Goal: Find specific page/section: Find specific page/section

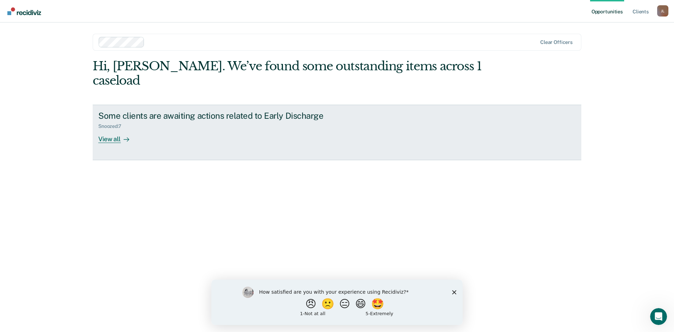
click at [114, 129] on div "View all" at bounding box center [117, 136] width 39 height 14
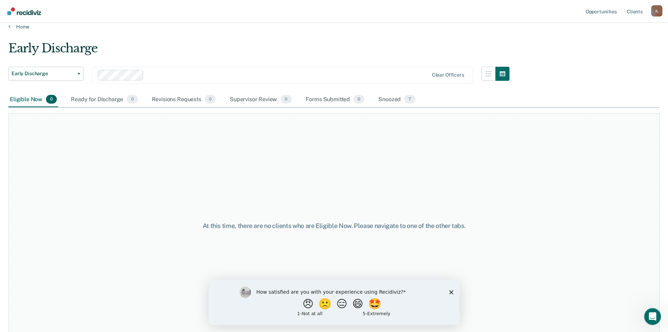
scroll to position [14, 0]
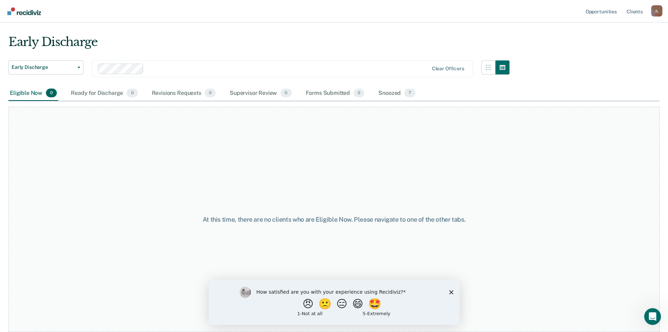
click at [449, 290] on polygon "Close survey" at bounding box center [451, 291] width 4 height 4
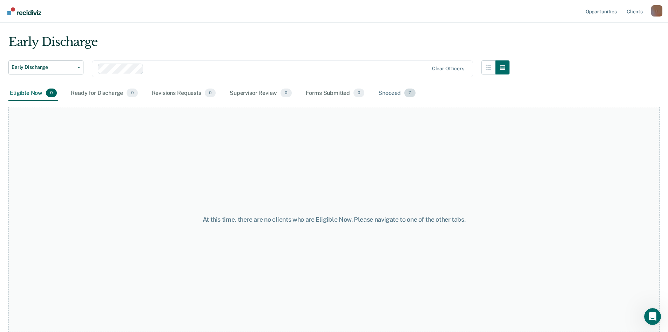
click at [392, 94] on div "Snoozed 7" at bounding box center [397, 93] width 40 height 15
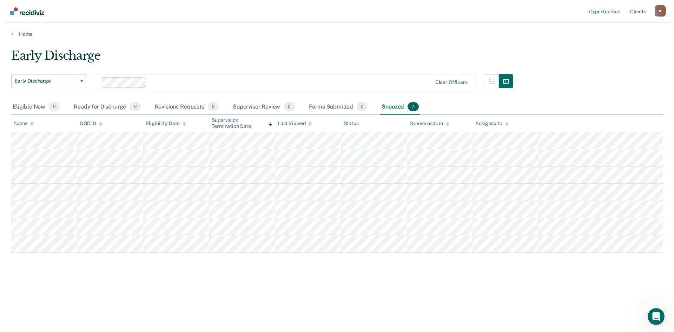
scroll to position [0, 0]
